Goal: Task Accomplishment & Management: Manage account settings

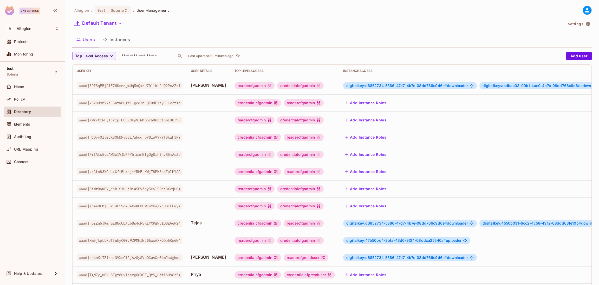
scroll to position [90, 0]
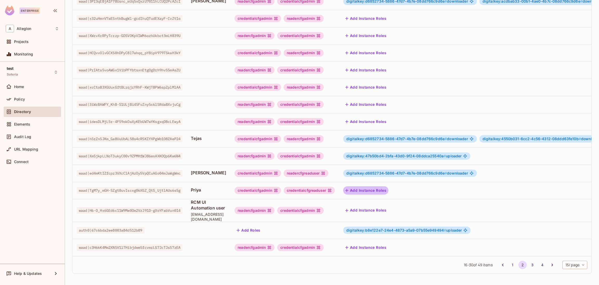
click at [385, 186] on button "Add Instance Roles" at bounding box center [365, 190] width 45 height 8
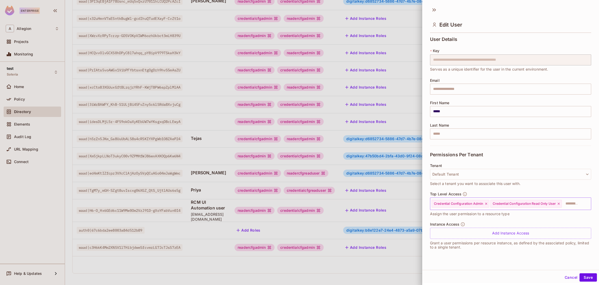
click at [486, 202] on icon at bounding box center [487, 204] width 4 height 4
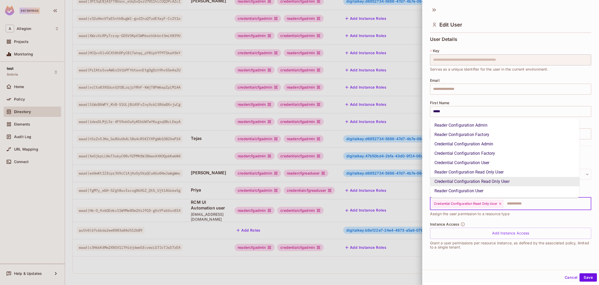
click at [518, 203] on input "text" at bounding box center [542, 203] width 77 height 10
click at [479, 125] on li "Reader Configuration Admin" at bounding box center [504, 124] width 149 height 9
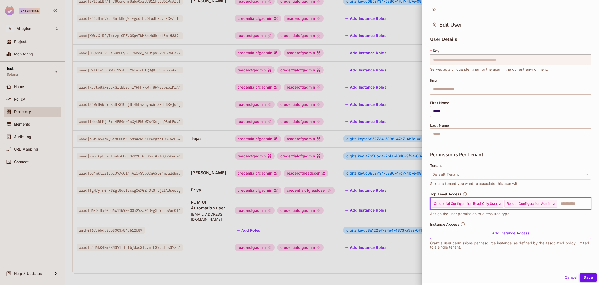
click at [584, 277] on button "Save" at bounding box center [588, 277] width 17 height 8
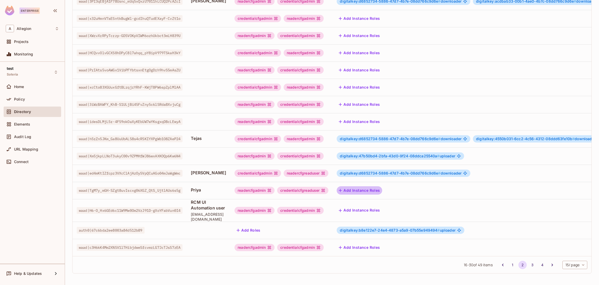
click at [382, 186] on button "Add Instance Roles" at bounding box center [359, 190] width 45 height 8
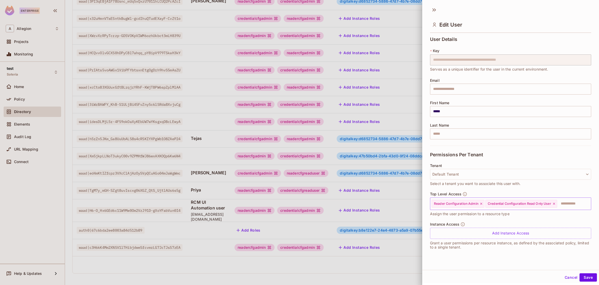
click at [567, 205] on div "Reader Configuration Admin Credential Configuration Read Only User ​" at bounding box center [510, 203] width 161 height 12
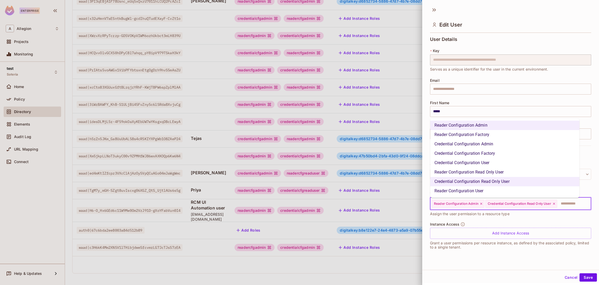
click at [482, 203] on icon at bounding box center [481, 203] width 2 height 2
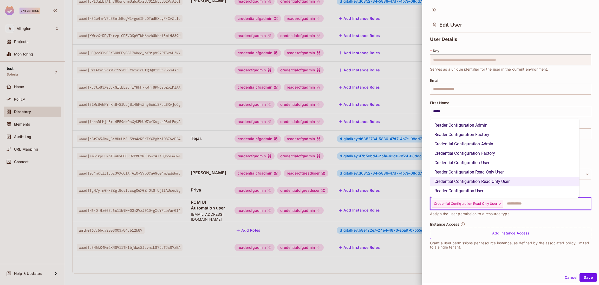
click at [491, 174] on li "Reader Configuration Read Only User" at bounding box center [504, 171] width 149 height 9
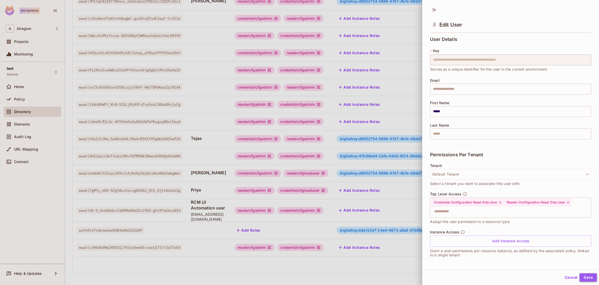
click at [580, 275] on button "Save" at bounding box center [588, 277] width 17 height 8
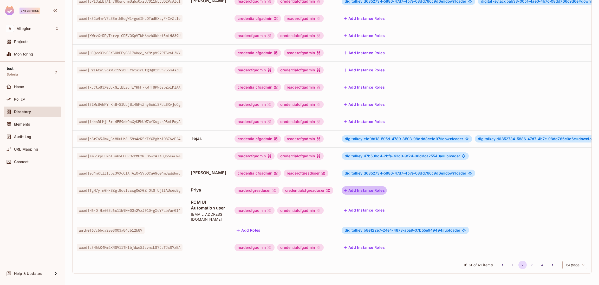
click at [384, 186] on button "Add Instance Roles" at bounding box center [364, 190] width 45 height 8
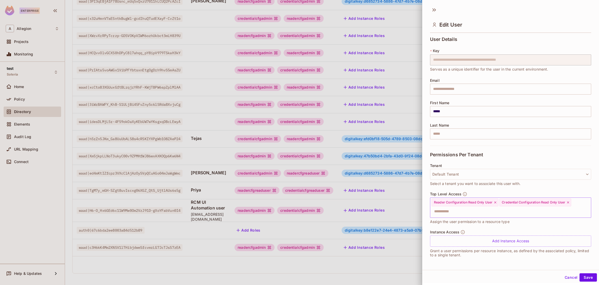
click at [496, 201] on icon at bounding box center [496, 202] width 4 height 4
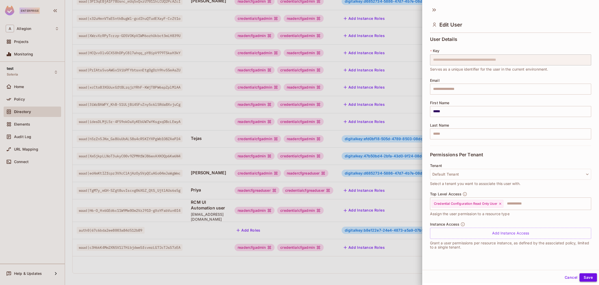
click at [580, 274] on button "Save" at bounding box center [588, 277] width 17 height 8
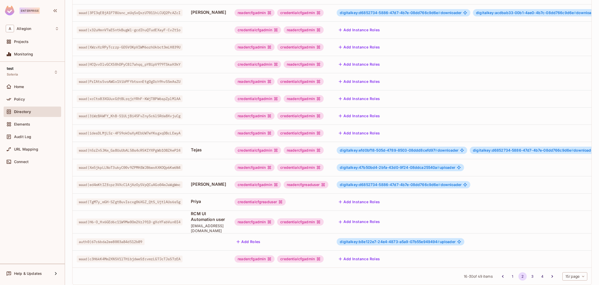
scroll to position [78, 0]
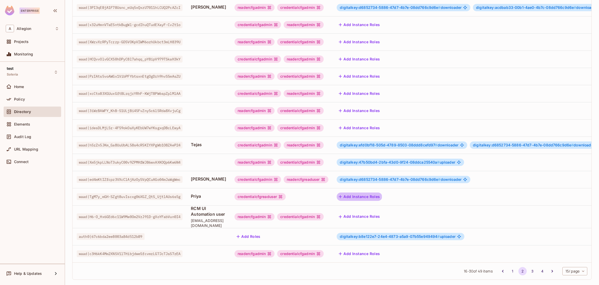
click at [370, 197] on button "Add Instance Roles" at bounding box center [359, 196] width 45 height 8
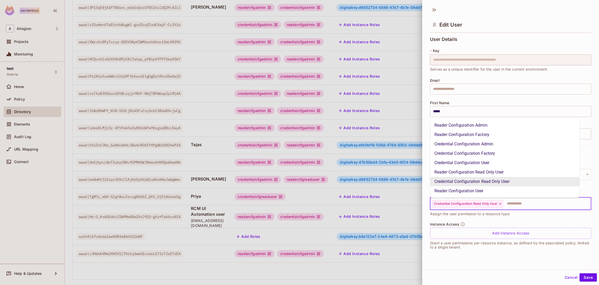
click at [529, 202] on input "text" at bounding box center [542, 203] width 77 height 10
click at [482, 144] on li "Credential Configuration Admin" at bounding box center [504, 143] width 149 height 9
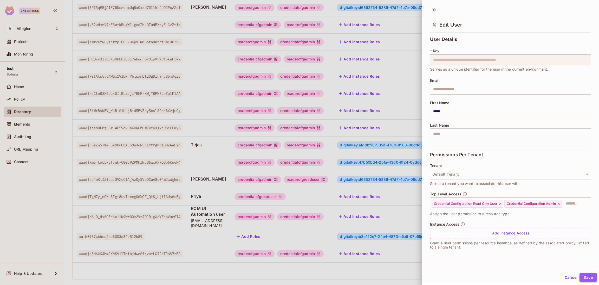
click at [583, 277] on button "Save" at bounding box center [588, 277] width 17 height 8
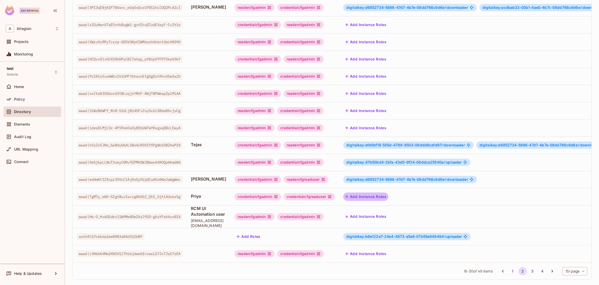
click at [386, 193] on button "Add Instance Roles" at bounding box center [365, 196] width 45 height 8
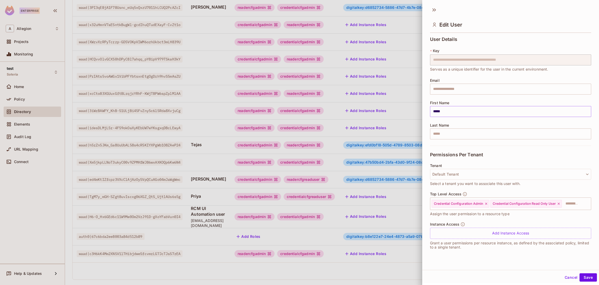
click at [456, 112] on input "*****" at bounding box center [510, 111] width 161 height 11
click at [486, 202] on icon at bounding box center [487, 204] width 4 height 4
click at [584, 276] on button "Save" at bounding box center [588, 277] width 17 height 8
